Goal: Transaction & Acquisition: Obtain resource

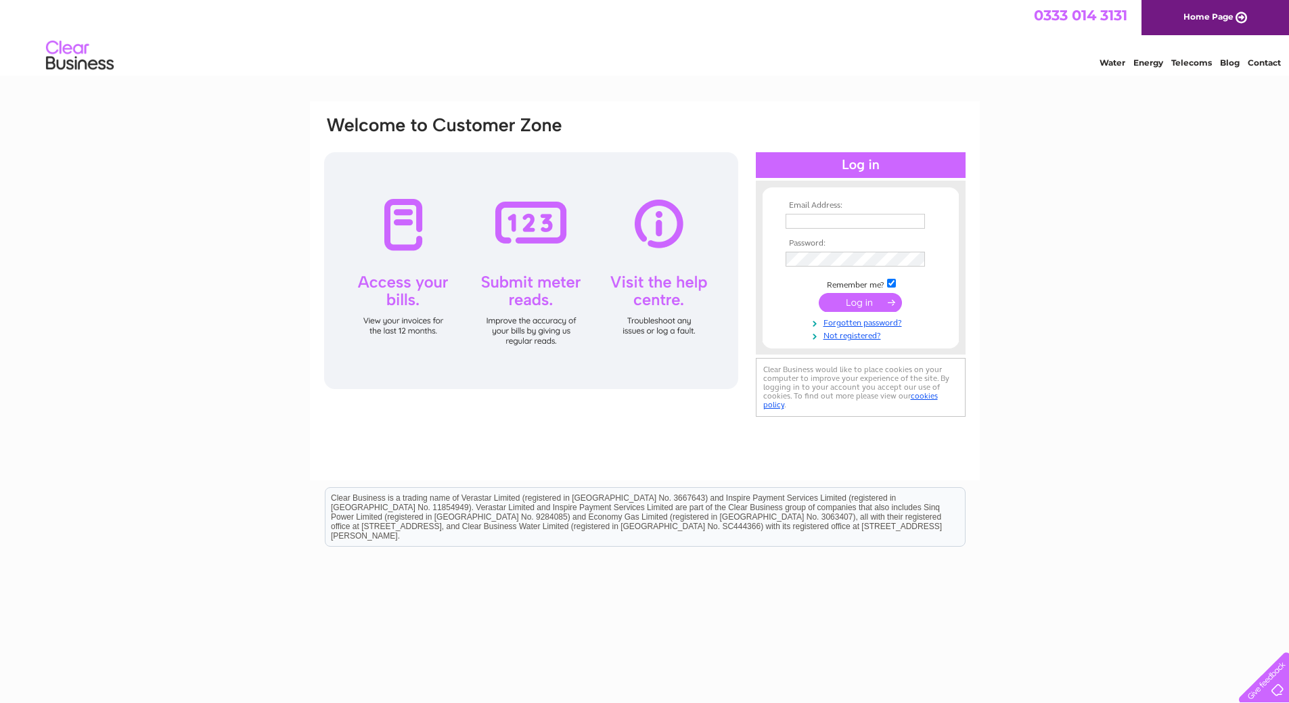
type input "finance@alternativeswd.org"
click at [849, 311] on input "submit" at bounding box center [860, 302] width 83 height 19
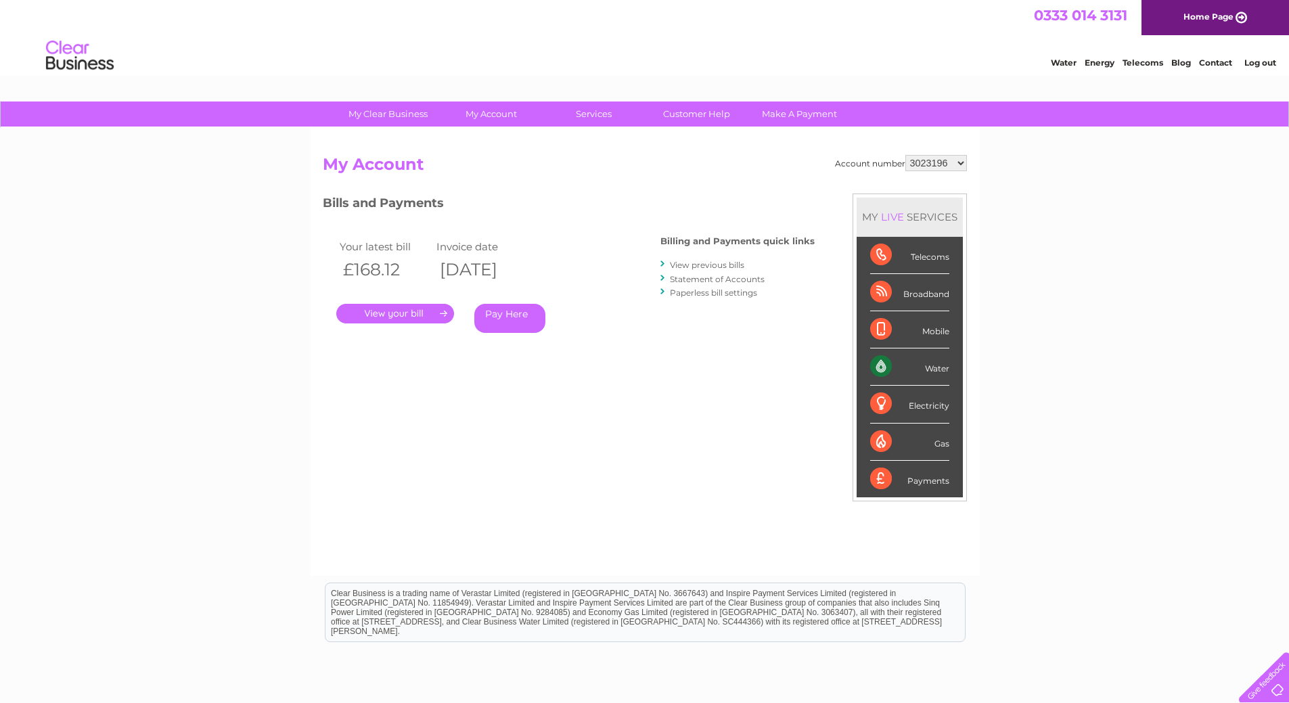
click at [952, 162] on select "3023196 30289470" at bounding box center [936, 163] width 62 height 16
select select "30289470"
click at [905, 155] on select "3023196 30289470" at bounding box center [936, 163] width 62 height 16
click at [378, 309] on link "." at bounding box center [395, 314] width 118 height 20
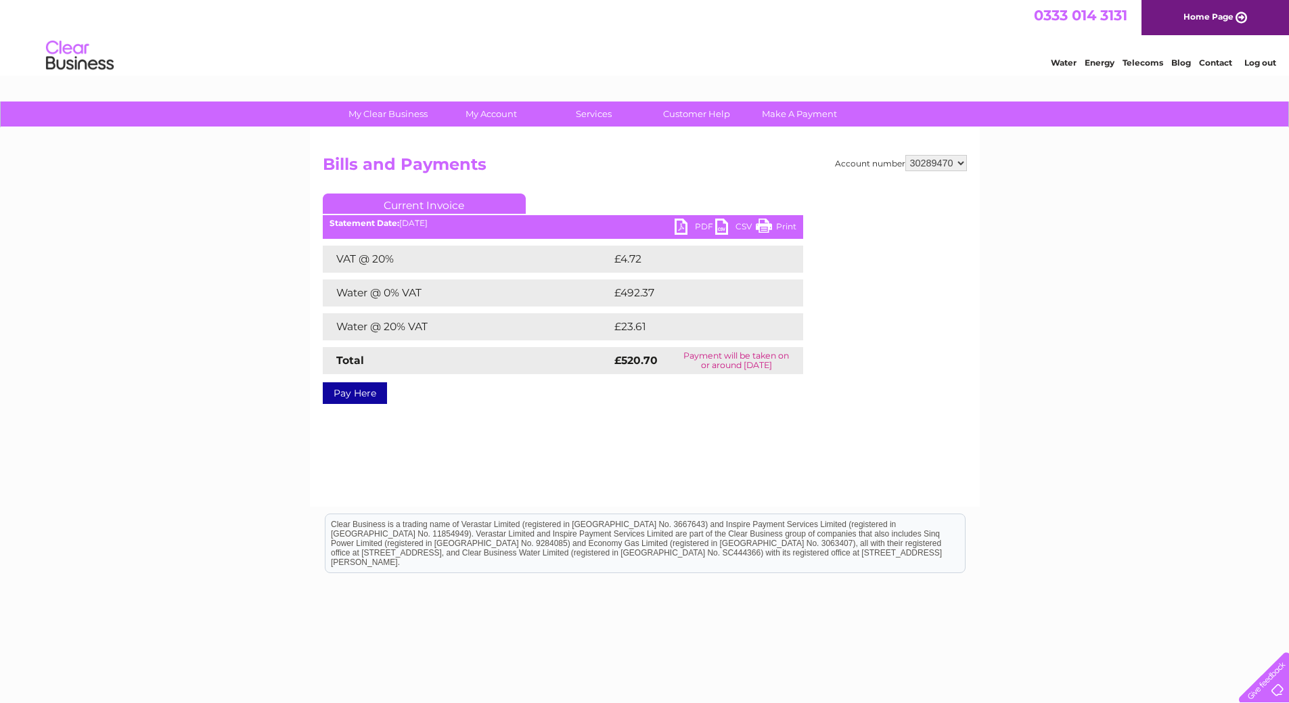
click at [691, 221] on link "PDF" at bounding box center [695, 229] width 41 height 20
click at [949, 159] on select "3023196 30289470" at bounding box center [936, 163] width 62 height 16
select select "3023196"
click at [905, 155] on select "3023196 30289470" at bounding box center [936, 163] width 62 height 16
click at [696, 224] on link "PDF" at bounding box center [695, 229] width 41 height 20
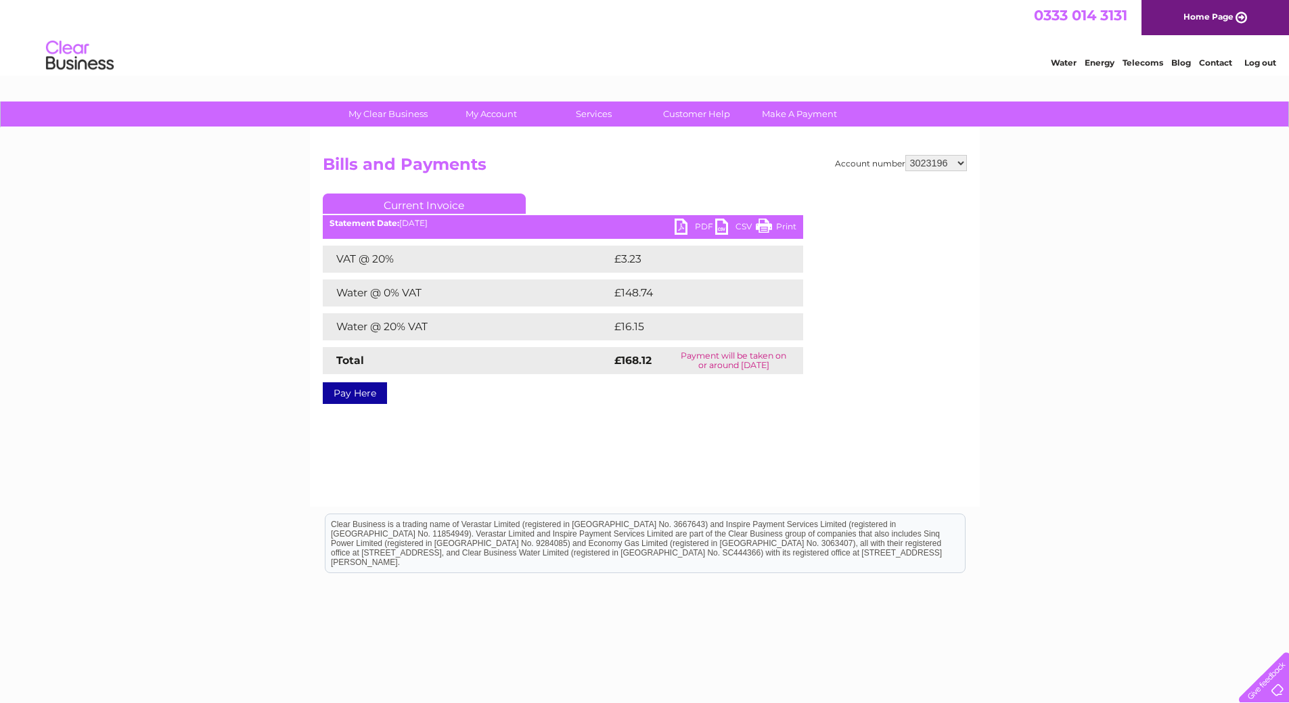
click at [1158, 129] on div "My Clear Business Login Details My Details My Preferences Link Account My Accou…" at bounding box center [644, 419] width 1289 height 637
click at [1276, 58] on link "Log out" at bounding box center [1260, 63] width 32 height 10
